Goal: Transaction & Acquisition: Purchase product/service

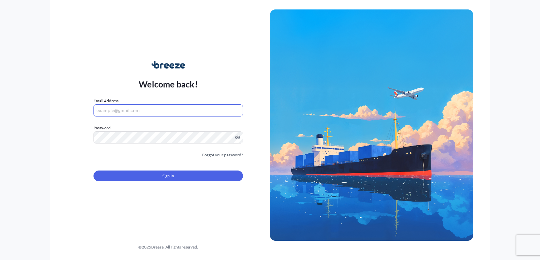
click at [129, 111] on input "Email Address" at bounding box center [169, 110] width 150 height 12
type input "[EMAIL_ADDRESS][DOMAIN_NAME]"
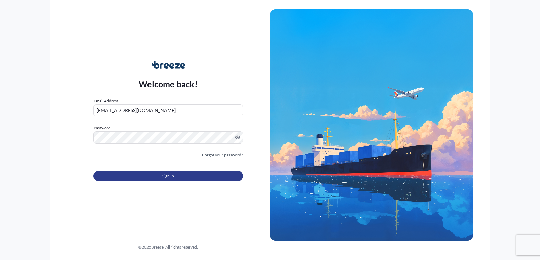
click at [161, 171] on button "Sign In" at bounding box center [169, 176] width 150 height 11
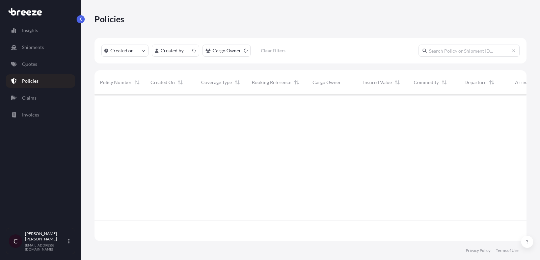
scroll to position [150, 432]
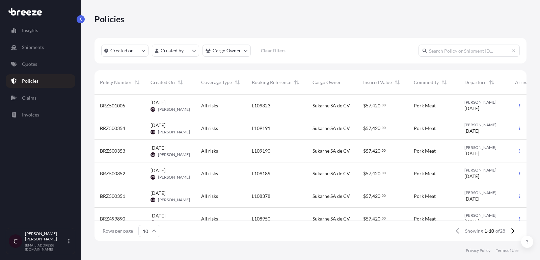
click at [445, 47] on input "text" at bounding box center [469, 51] width 101 height 12
paste input "K182"
type input "K182"
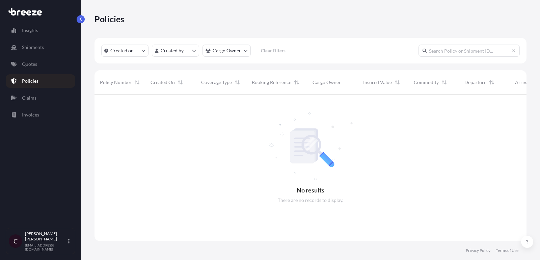
scroll to position [171, 432]
paste input "L109324"
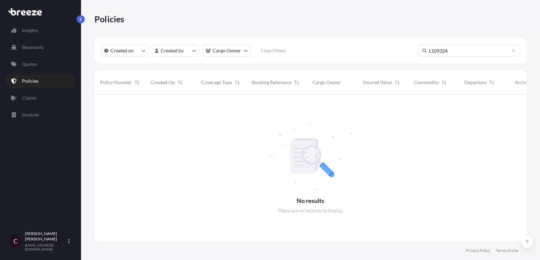
type input "L109324"
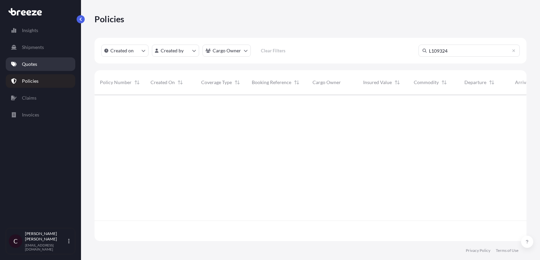
click at [27, 64] on p "Quotes" at bounding box center [29, 64] width 15 height 7
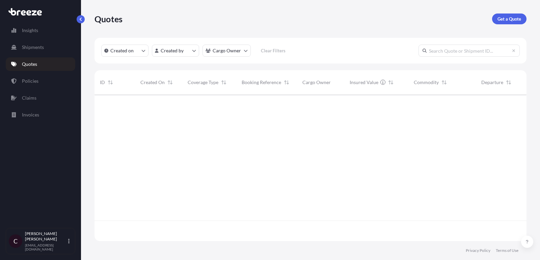
scroll to position [150, 432]
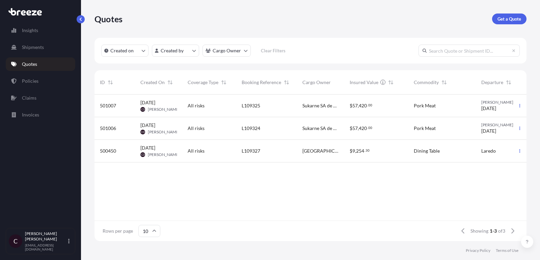
click at [296, 126] on div "L109324" at bounding box center [266, 128] width 61 height 23
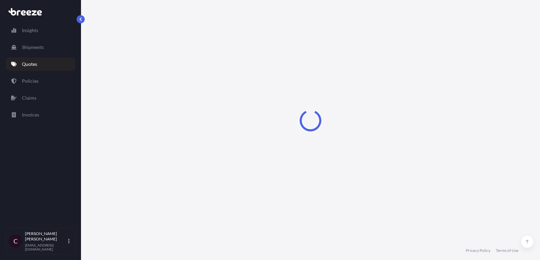
select select "Road"
select select "2"
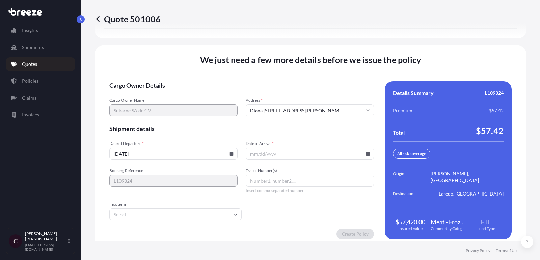
scroll to position [1042, 0]
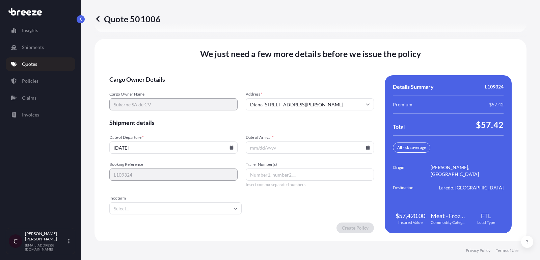
click at [271, 150] on input "Date of Arrival *" at bounding box center [310, 147] width 128 height 12
click at [370, 146] on icon at bounding box center [368, 148] width 4 height 4
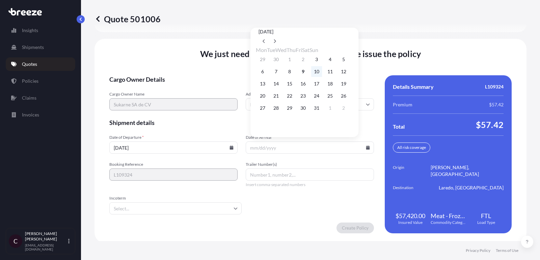
click at [322, 74] on button "10" at bounding box center [316, 71] width 11 height 11
type input "[DATE]"
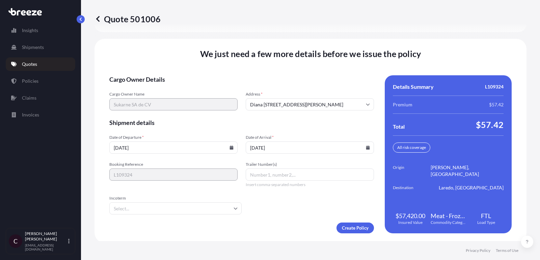
click at [230, 146] on icon at bounding box center [232, 148] width 4 height 4
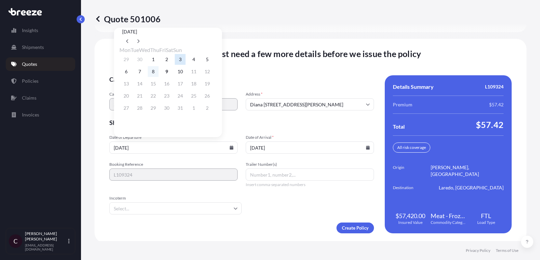
click at [159, 73] on button "8" at bounding box center [153, 71] width 11 height 11
type input "[DATE]"
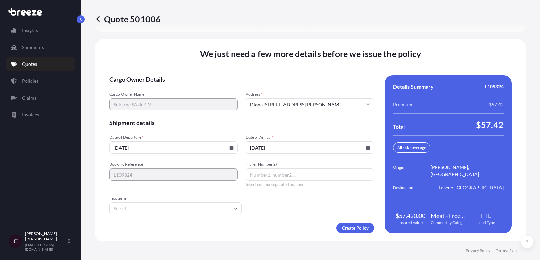
click at [262, 177] on input "Trailer Number(s)" at bounding box center [310, 174] width 128 height 12
paste input "K182"
type input "K182"
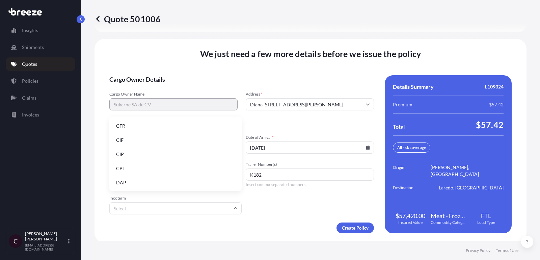
click at [187, 207] on input "Incoterm" at bounding box center [175, 208] width 132 height 12
click at [189, 177] on li "DAP" at bounding box center [175, 182] width 127 height 13
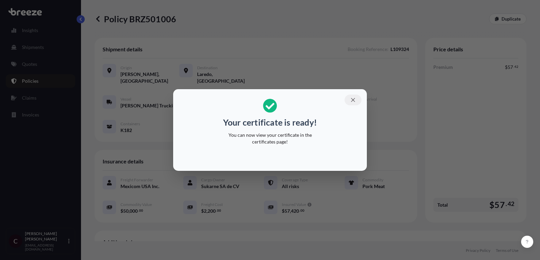
click at [353, 101] on icon "button" at bounding box center [353, 100] width 6 height 6
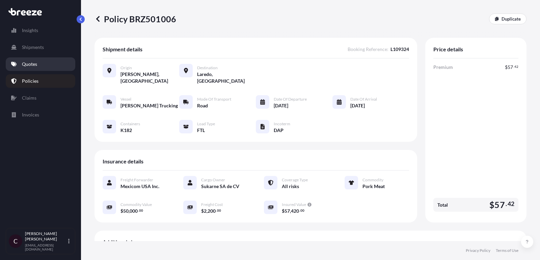
click at [47, 63] on link "Quotes" at bounding box center [41, 64] width 70 height 14
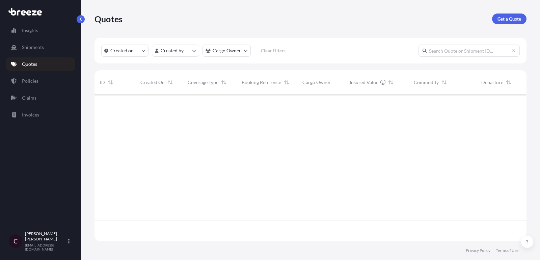
scroll to position [150, 432]
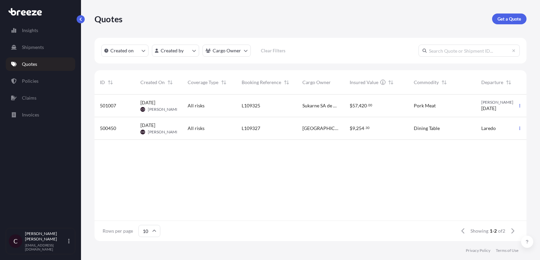
click at [236, 108] on div "All risks" at bounding box center [209, 106] width 54 height 23
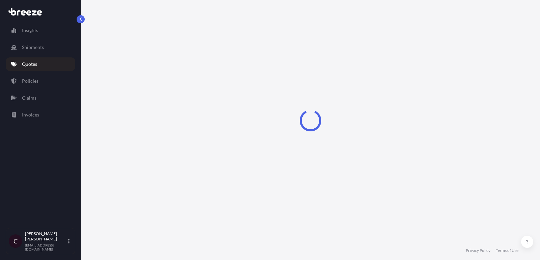
select select "Road"
select select "2"
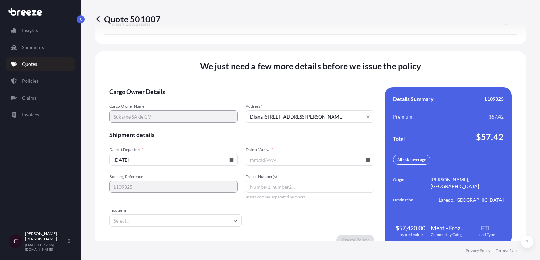
scroll to position [1042, 0]
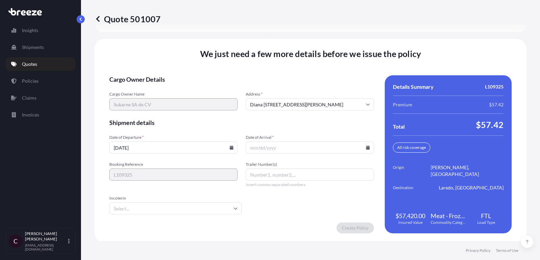
click at [266, 172] on input "Trailer Number(s)" at bounding box center [310, 174] width 128 height 12
paste input "K276"
type input "K276"
click at [237, 146] on input "[DATE]" at bounding box center [173, 147] width 128 height 12
click at [230, 146] on icon at bounding box center [232, 148] width 4 height 4
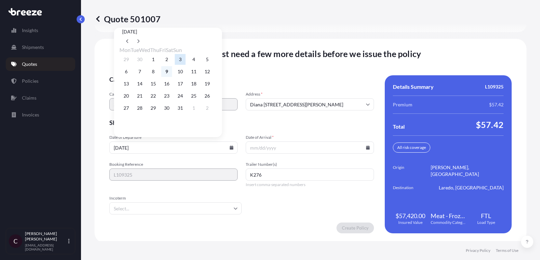
click at [170, 73] on button "9" at bounding box center [166, 71] width 11 height 11
type input "[DATE]"
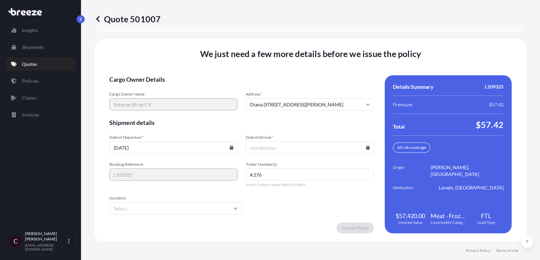
click at [372, 147] on input "Date of Arrival *" at bounding box center [310, 147] width 128 height 12
click at [364, 145] on input "Date of Arrival *" at bounding box center [310, 147] width 128 height 12
click at [367, 146] on icon at bounding box center [368, 148] width 4 height 4
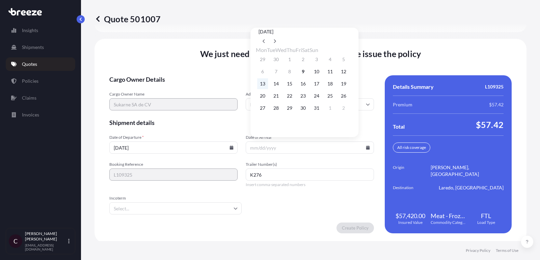
click at [266, 84] on button "13" at bounding box center [262, 83] width 11 height 11
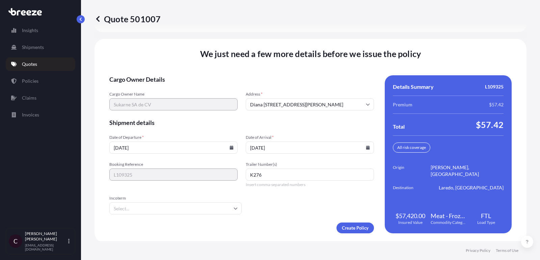
type input "[DATE]"
click at [160, 205] on input "Incoterm" at bounding box center [175, 208] width 132 height 12
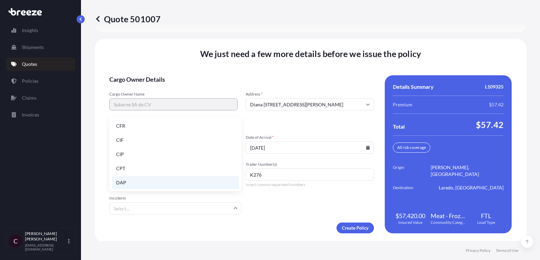
click at [163, 183] on li "DAP" at bounding box center [175, 182] width 127 height 13
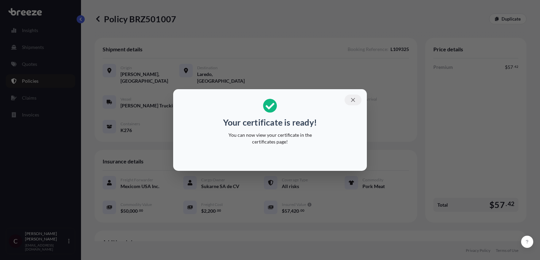
click at [351, 98] on icon "button" at bounding box center [353, 100] width 6 height 6
